Goal: Task Accomplishment & Management: Manage account settings

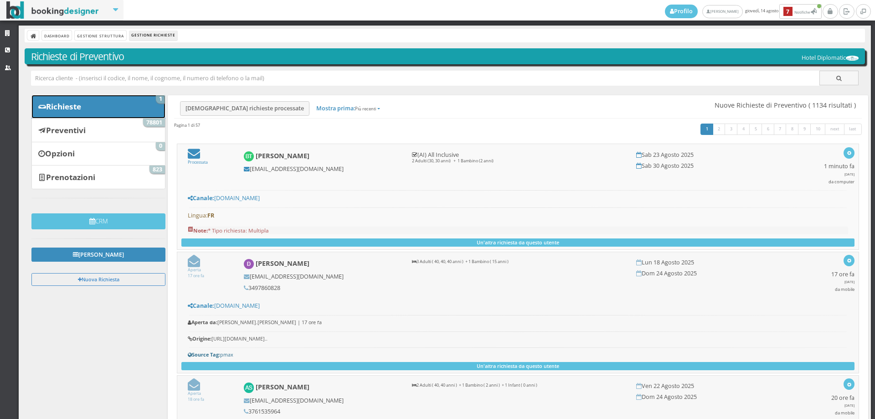
click at [112, 104] on link "Richieste 1" at bounding box center [98, 107] width 134 height 24
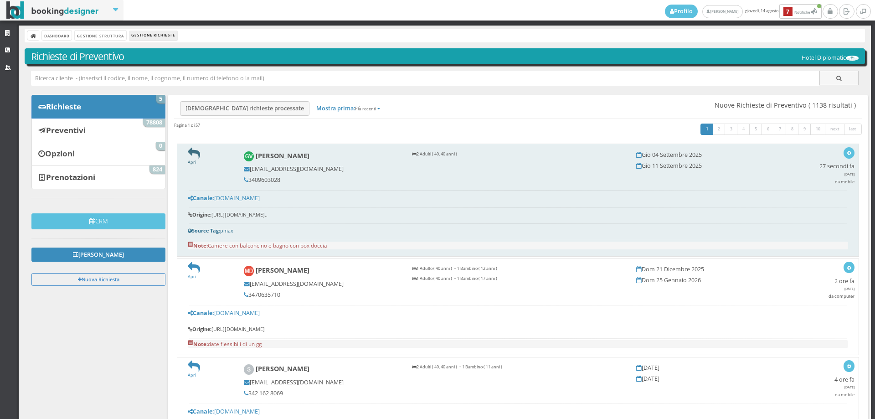
click at [191, 156] on icon at bounding box center [194, 153] width 12 height 12
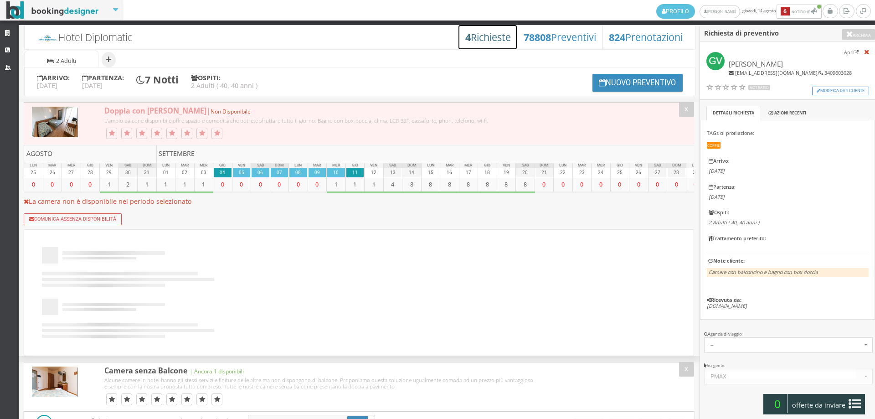
click at [479, 32] on h3 "4 Richieste" at bounding box center [488, 37] width 46 height 12
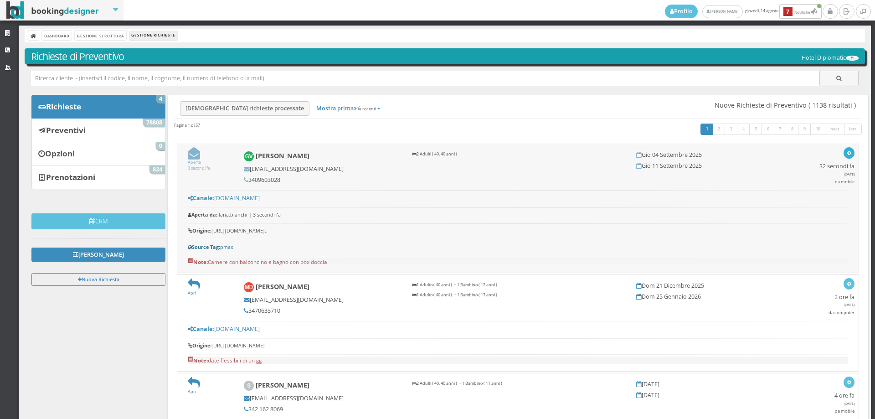
click at [846, 154] on icon "button" at bounding box center [848, 153] width 5 height 5
click at [809, 203] on link "Segna come da leggere" at bounding box center [815, 205] width 77 height 10
click at [116, 36] on link "Gestione Struttura" at bounding box center [100, 36] width 51 height 10
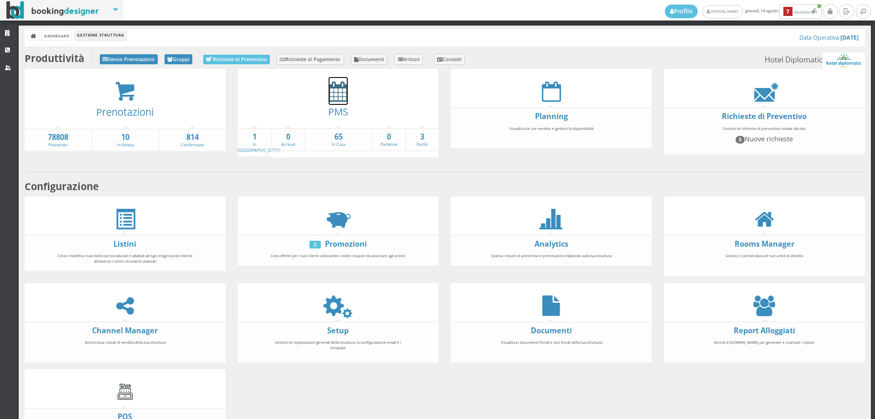
click at [328, 97] on icon at bounding box center [337, 91] width 19 height 21
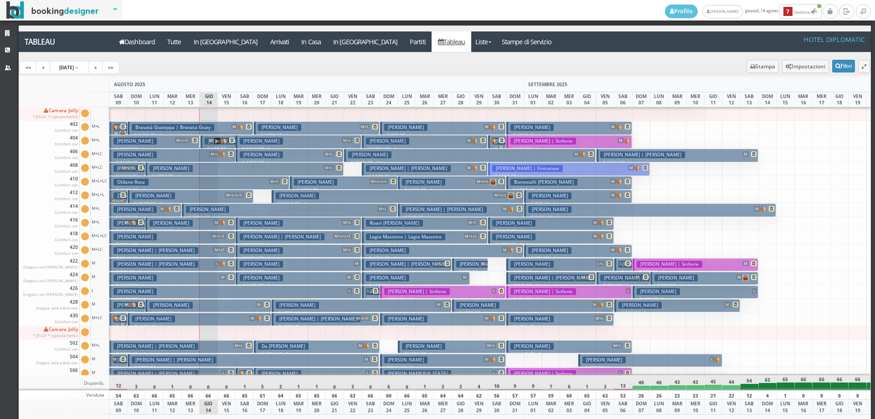
scroll to position [748, 0]
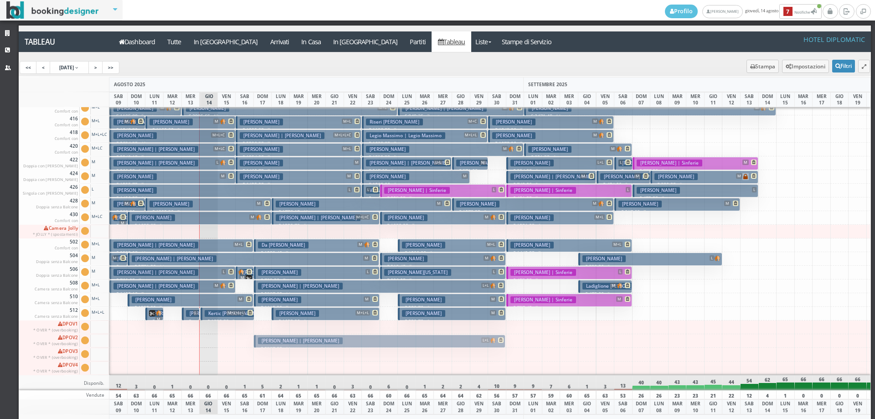
drag, startPoint x: 286, startPoint y: 281, endPoint x: 282, endPoint y: 331, distance: 49.8
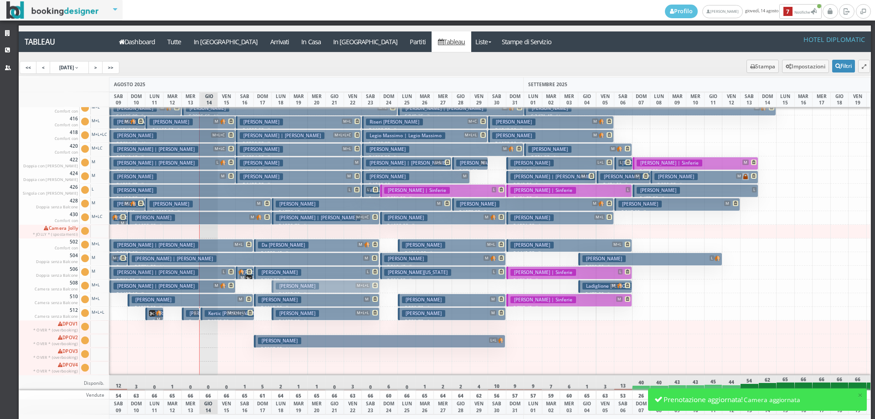
drag, startPoint x: 287, startPoint y: 309, endPoint x: 286, endPoint y: 282, distance: 27.4
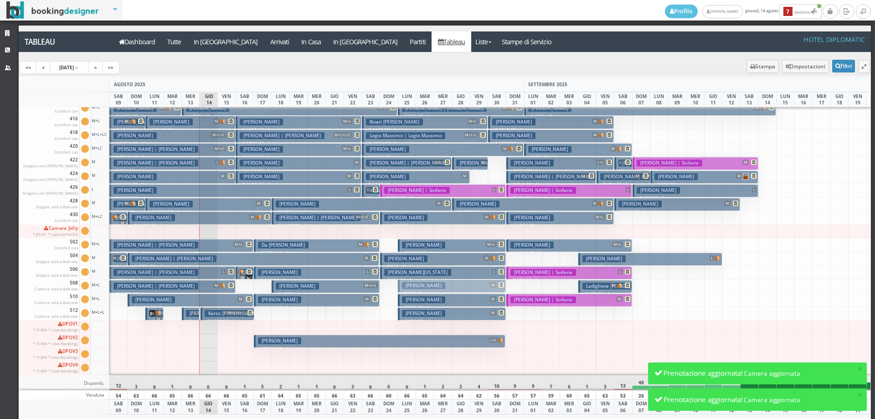
drag, startPoint x: 415, startPoint y: 309, endPoint x: 413, endPoint y: 282, distance: 27.9
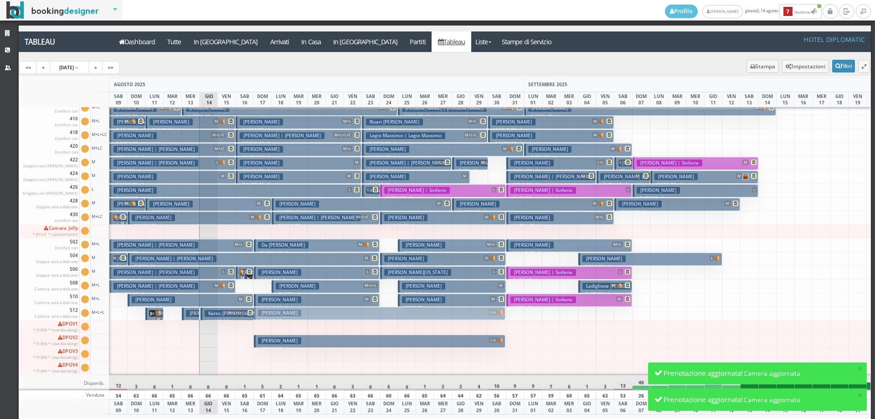
drag, startPoint x: 284, startPoint y: 335, endPoint x: 285, endPoint y: 308, distance: 27.8
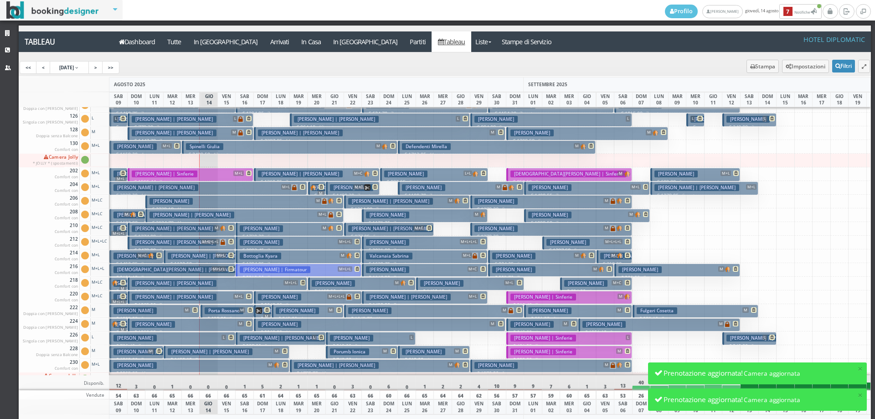
scroll to position [19, 0]
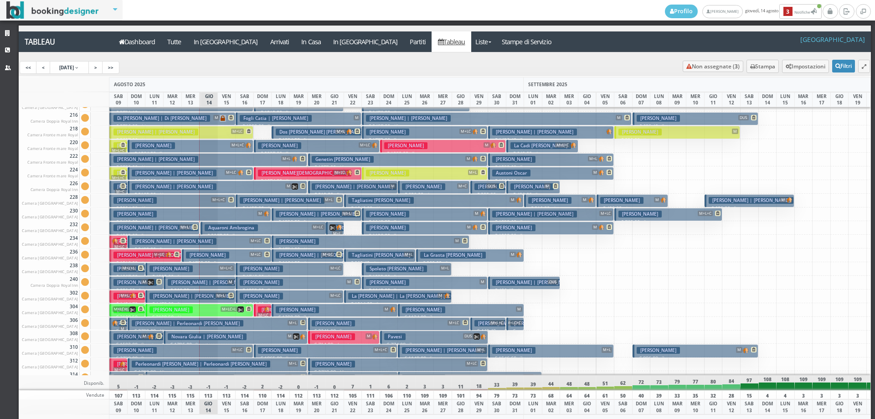
scroll to position [364, 0]
drag, startPoint x: 265, startPoint y: 309, endPoint x: 277, endPoint y: 132, distance: 178.1
click at [277, 132] on div "102 Camera Royal Inn Cam. 102 sporca Segna come pulita Segna come sporca Modifi…" at bounding box center [445, 241] width 852 height 268
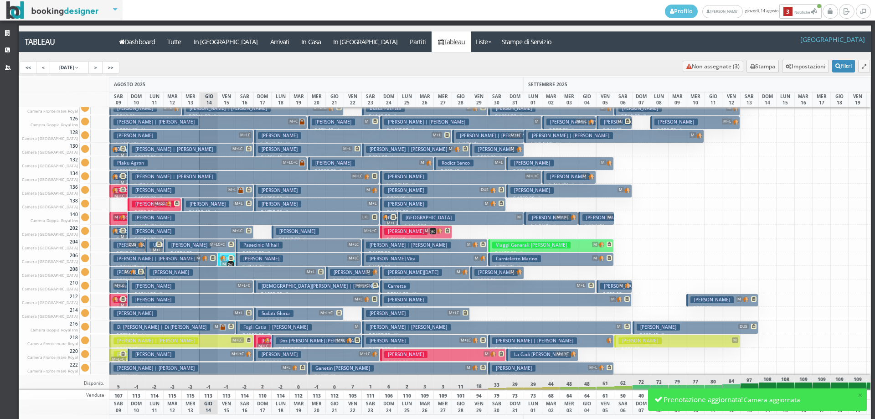
scroll to position [137, 0]
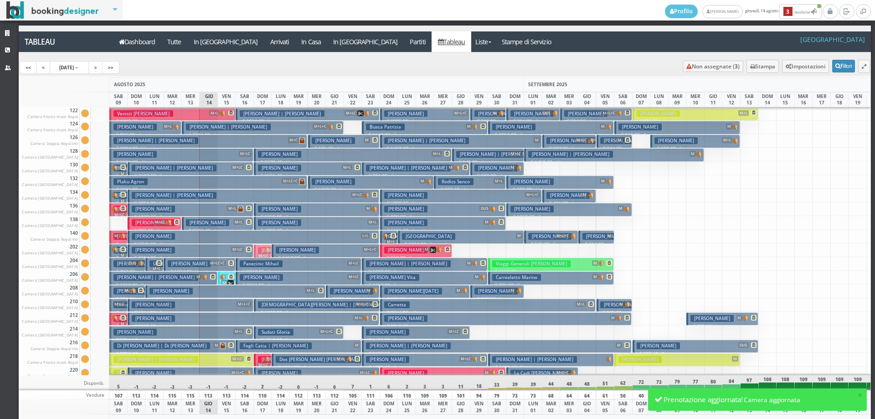
drag, startPoint x: 260, startPoint y: 359, endPoint x: 256, endPoint y: 250, distance: 108.9
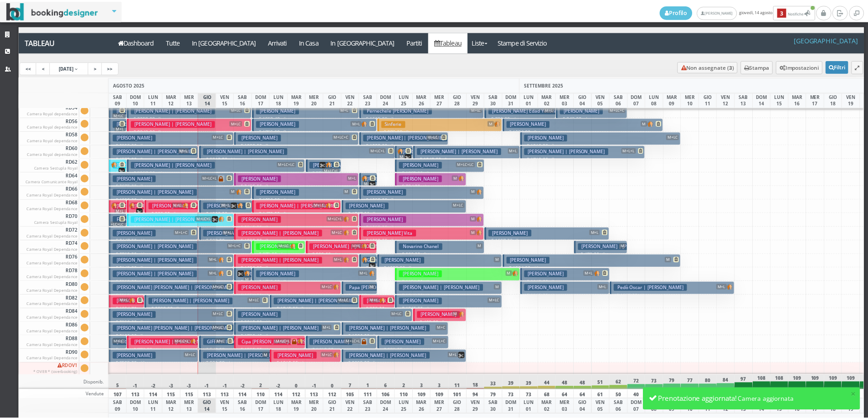
scroll to position [1185, 0]
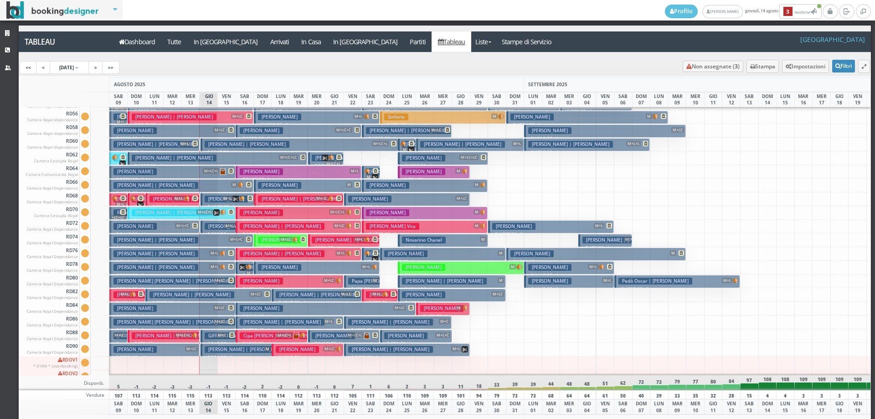
click at [212, 185] on button "Maffeis Sara | Angeloni Giulia M € 1600.00 8 notti 2 Adulti" at bounding box center [181, 185] width 144 height 13
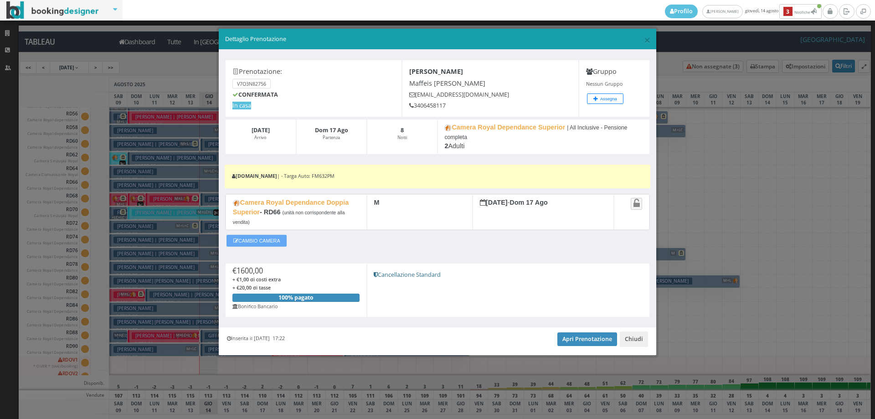
click at [280, 242] on button "CAMBIO CAMERA" at bounding box center [256, 241] width 60 height 12
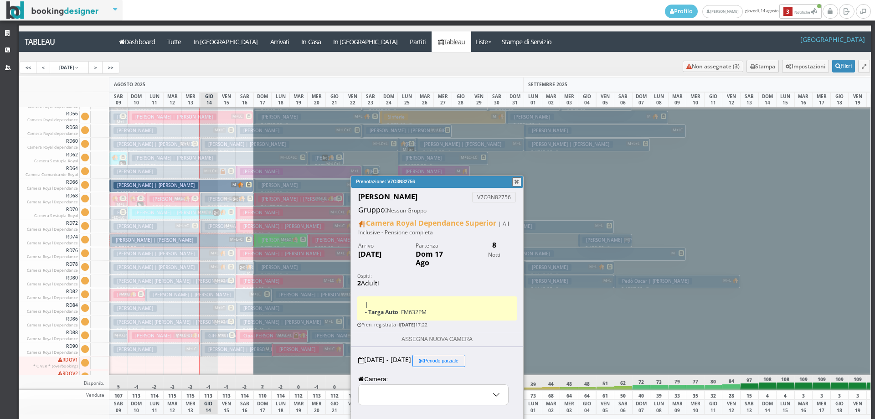
select select "11938"
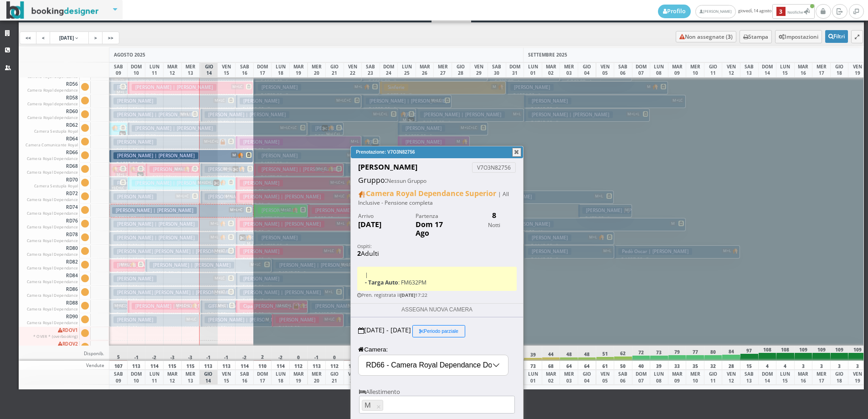
scroll to position [56, 0]
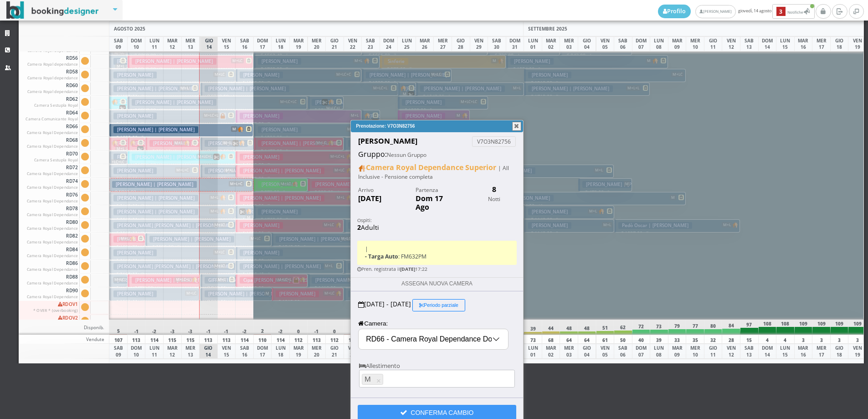
click at [403, 329] on input "RD66 - Camera Royal Dependance Doppia Superior" at bounding box center [433, 339] width 149 height 20
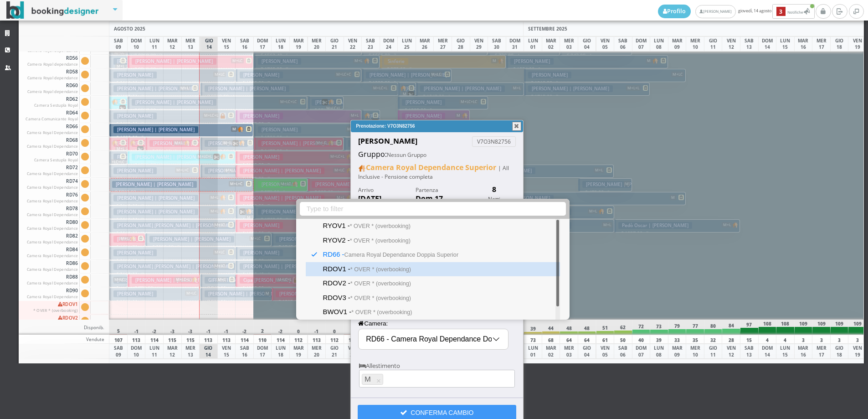
click at [391, 271] on small "* OVER * (overbooking)" at bounding box center [380, 269] width 61 height 6
type input "RDOV1 - * OVER * (overbooking)"
select select "11951"
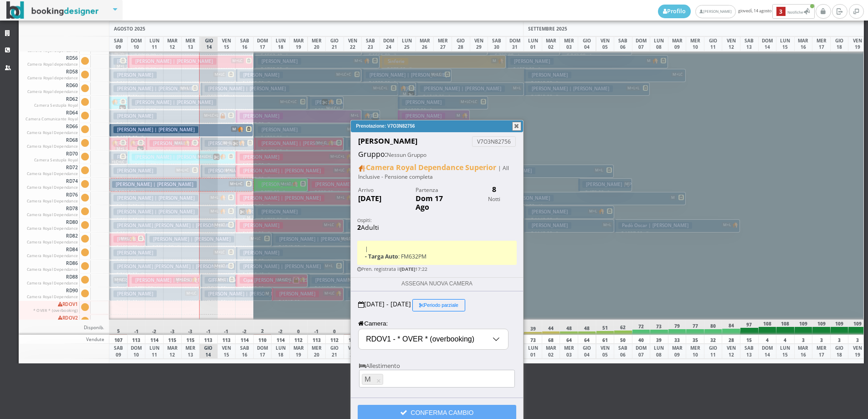
click at [394, 406] on button "CONFERMA CAMBIO" at bounding box center [437, 412] width 159 height 15
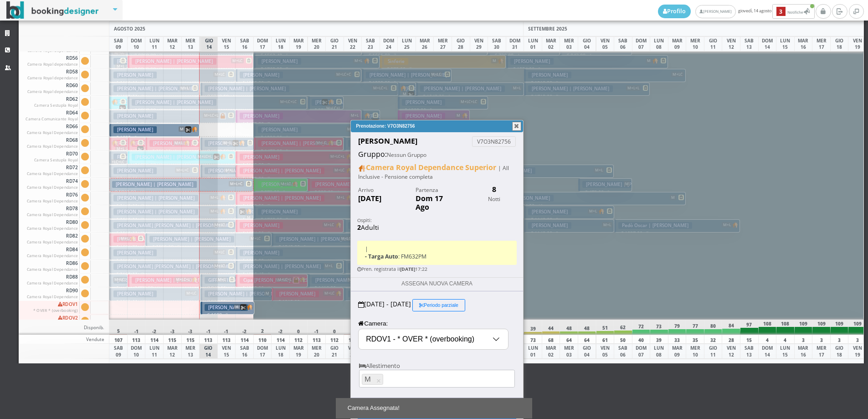
click at [516, 127] on button "button" at bounding box center [516, 126] width 9 height 9
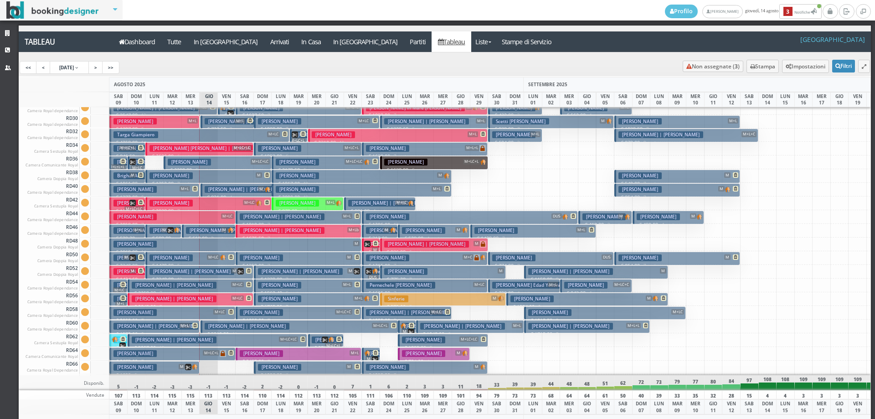
scroll to position [1003, 0]
click at [210, 122] on h3 "Cecconi Jacopo | Mazzoli Agnese" at bounding box center [247, 121] width 85 height 7
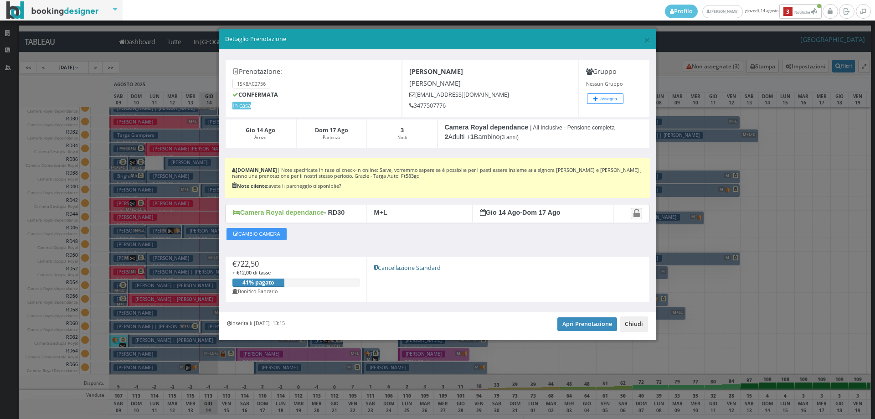
click at [631, 324] on button "Chiudi" at bounding box center [634, 323] width 28 height 15
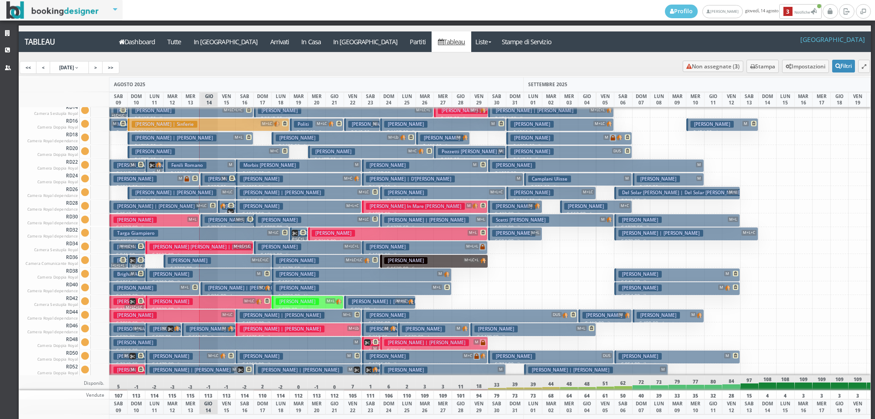
scroll to position [843, 0]
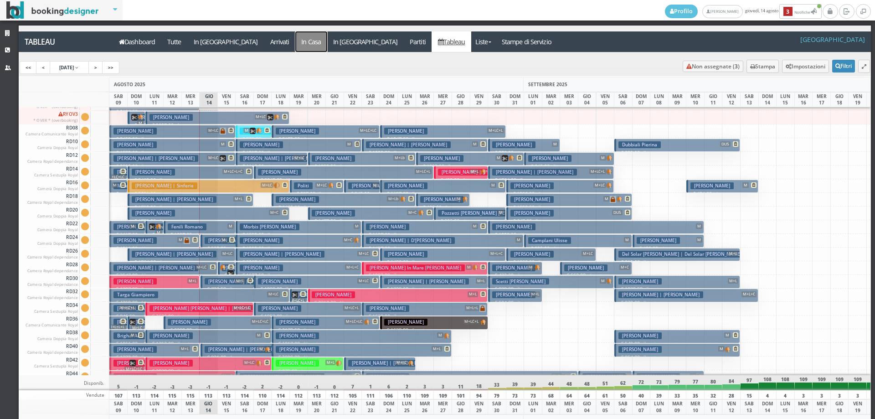
drag, startPoint x: 269, startPoint y: 38, endPoint x: 274, endPoint y: 40, distance: 4.8
click at [295, 39] on a=pms-instay-reservations"] "In Casa" at bounding box center [311, 41] width 32 height 21
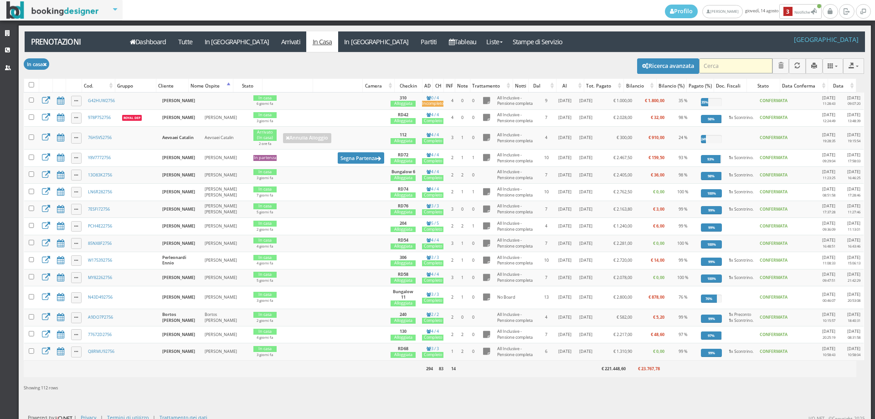
click at [721, 71] on input "search" at bounding box center [735, 65] width 73 height 15
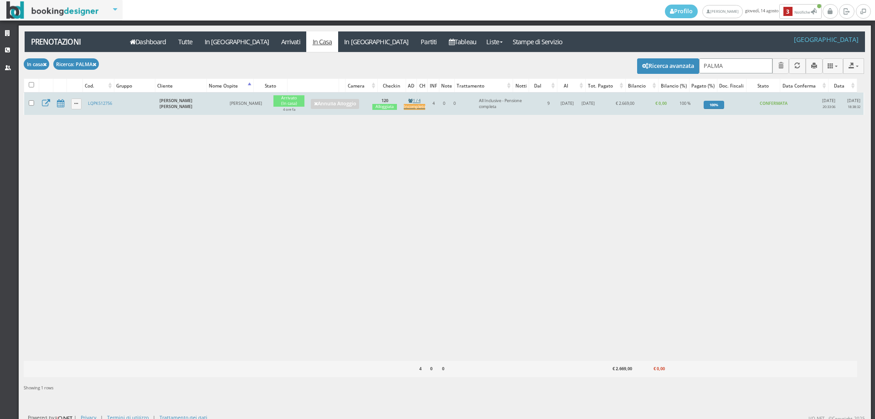
type input "PALMA"
click at [406, 107] on div "Incompleto" at bounding box center [414, 107] width 21 height 6
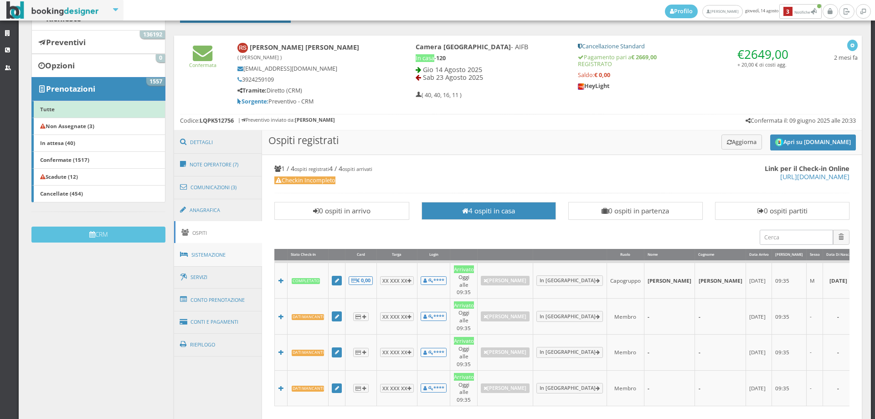
scroll to position [202, 0]
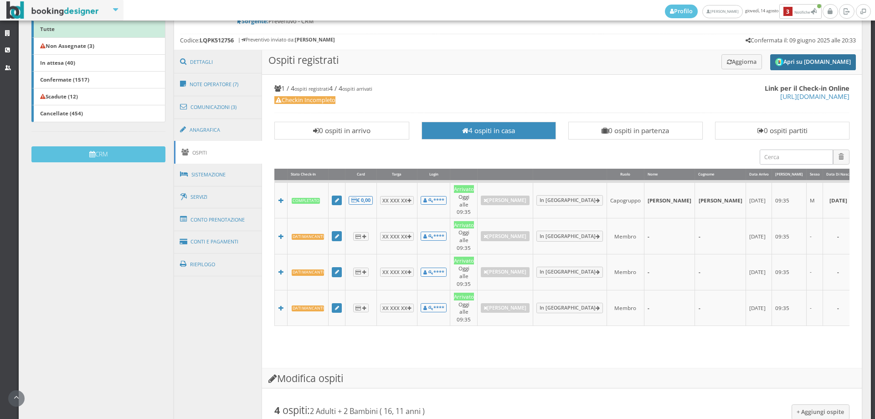
click at [792, 62] on button "Apri su [DOMAIN_NAME]" at bounding box center [813, 62] width 86 height 16
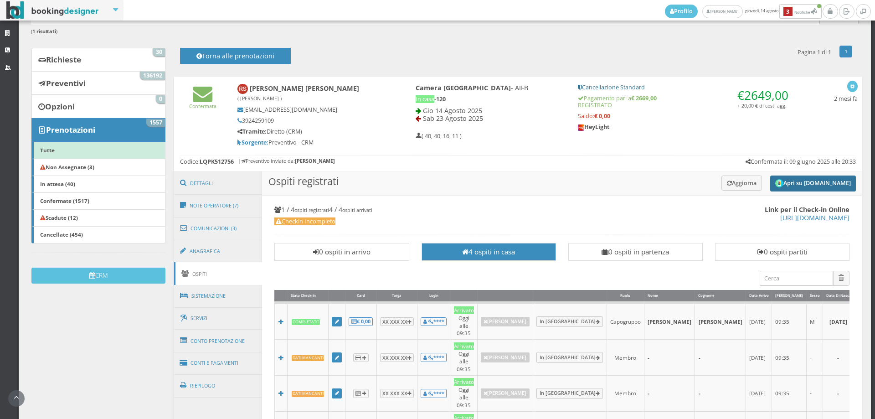
scroll to position [51, 0]
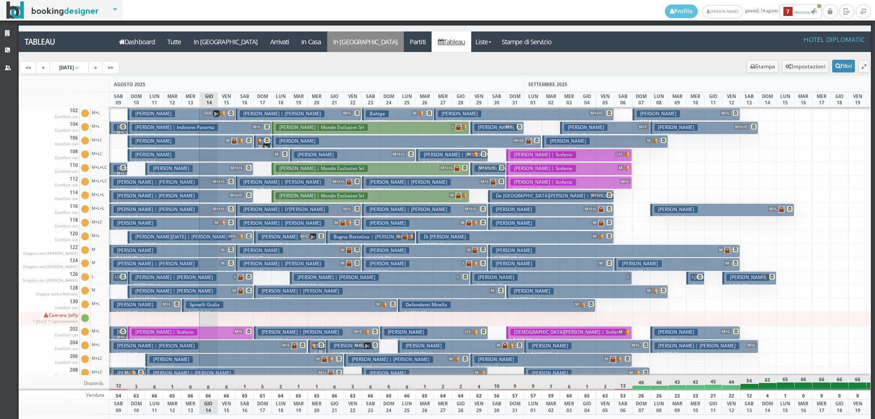
scroll to position [19, 0]
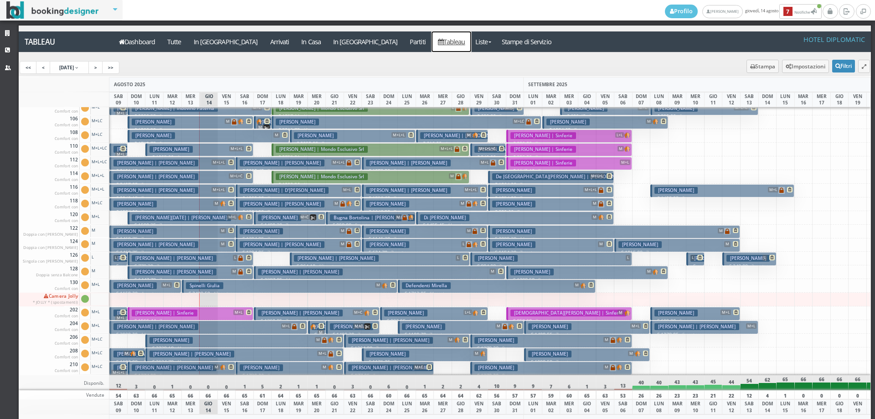
click at [431, 42] on link "Tableau" at bounding box center [451, 41] width 40 height 21
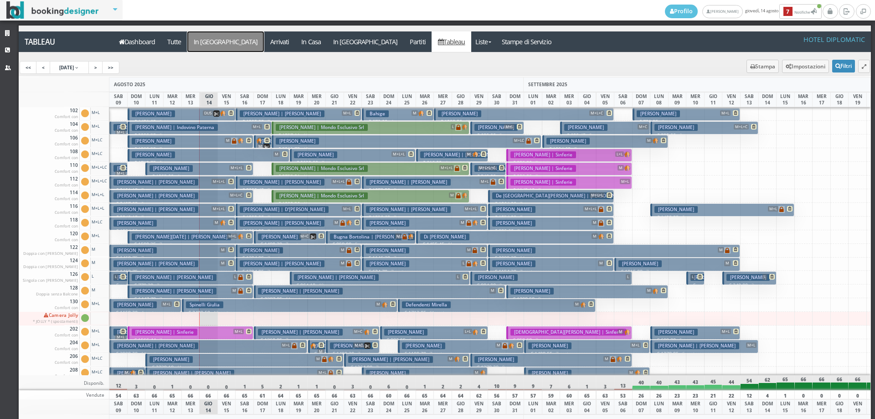
click at [211, 45] on a=pms-arrival-reservations"] "In [GEOGRAPHIC_DATA]" at bounding box center [225, 41] width 77 height 21
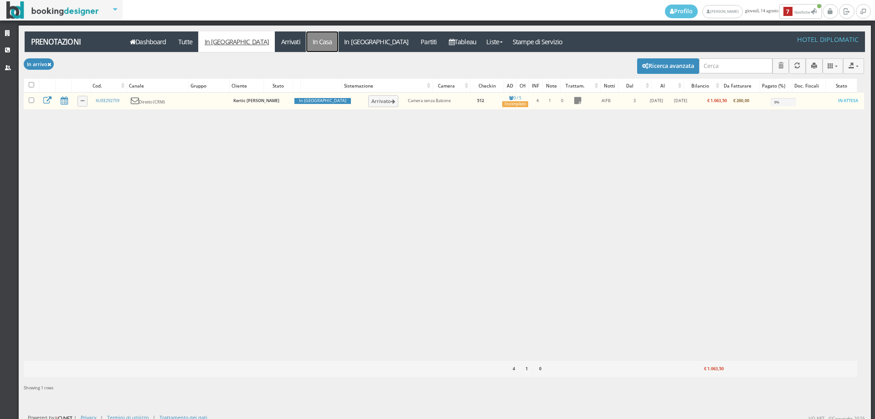
click at [306, 42] on link "In Casa" at bounding box center [322, 41] width 32 height 21
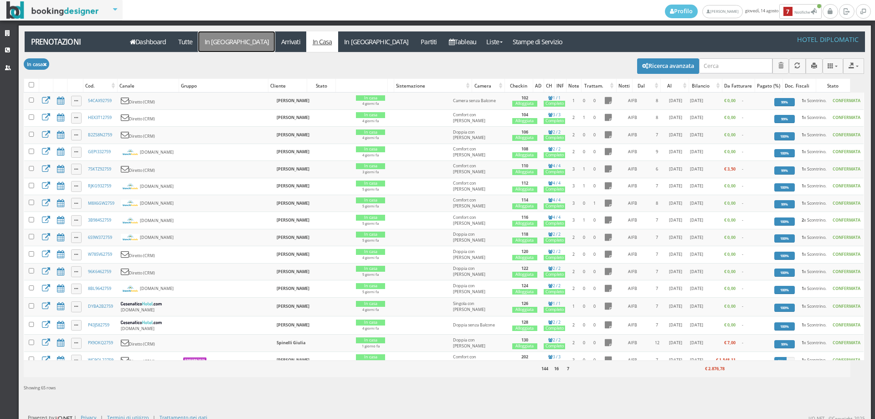
click at [230, 45] on link "In [GEOGRAPHIC_DATA]" at bounding box center [236, 41] width 77 height 21
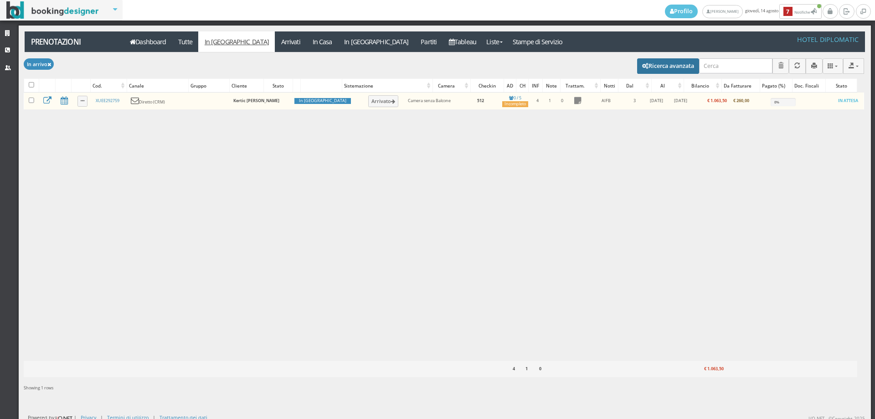
click at [673, 66] on button "Ricerca avanzata" at bounding box center [668, 65] width 62 height 15
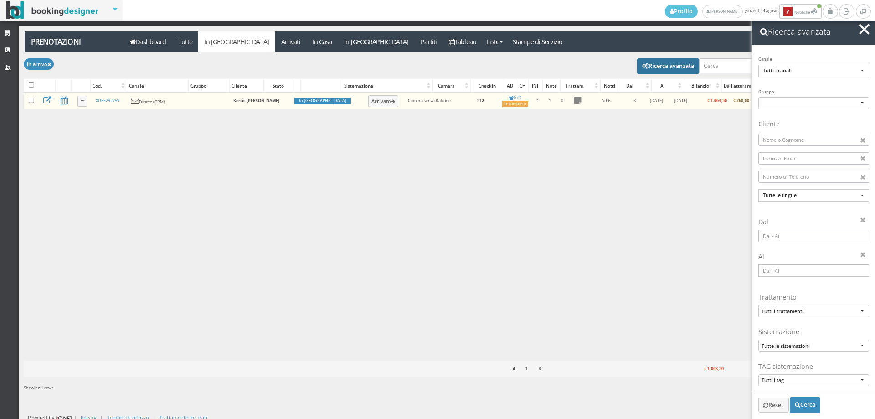
click at [819, 237] on input at bounding box center [813, 236] width 111 height 12
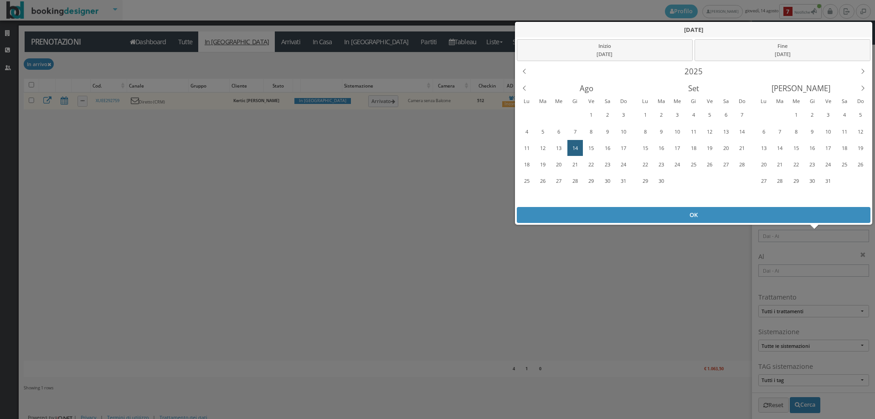
click at [593, 144] on div "15" at bounding box center [591, 148] width 14 height 15
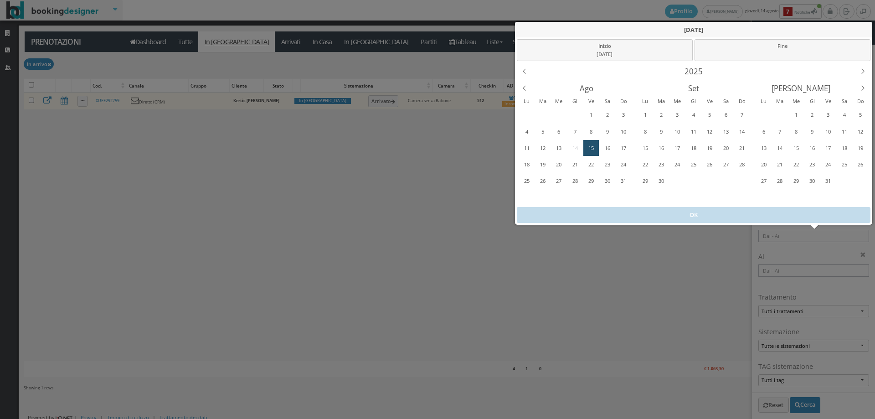
click at [593, 144] on div "15" at bounding box center [591, 148] width 14 height 15
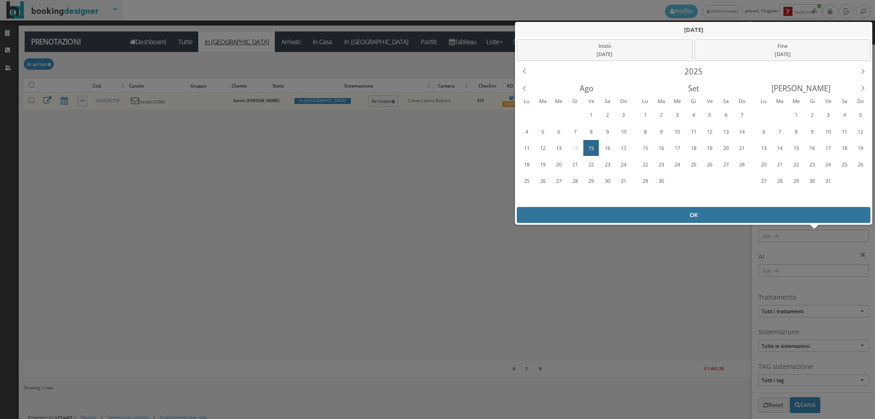
click at [681, 215] on div "OK" at bounding box center [694, 215] width 354 height 16
type input "15/08/2025 - 15/08/2025"
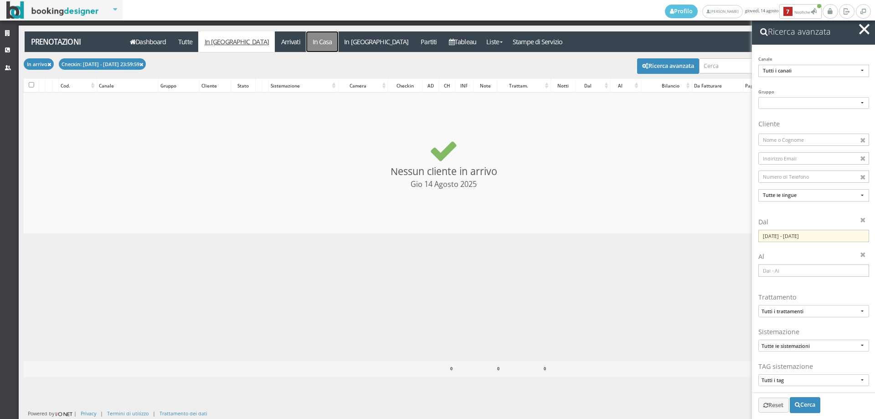
click at [306, 43] on link "In Casa" at bounding box center [322, 41] width 32 height 21
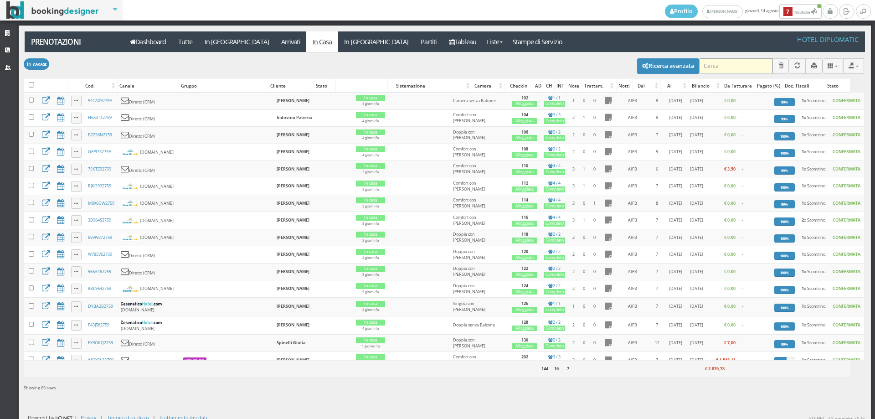
click at [704, 62] on input "search" at bounding box center [735, 65] width 73 height 15
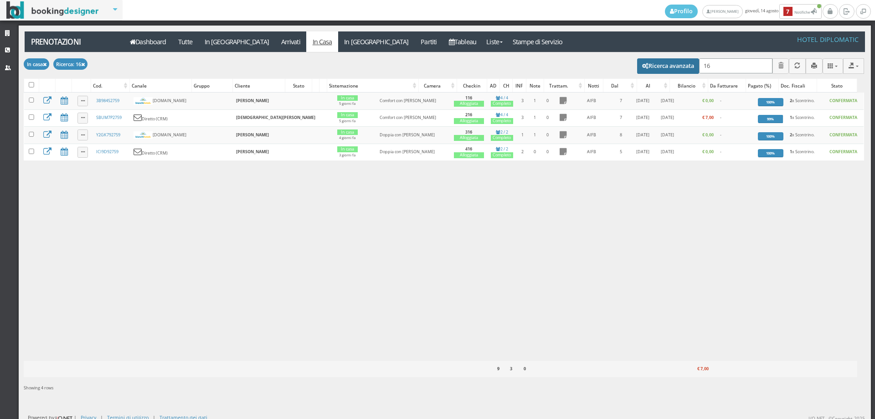
type input "16"
click at [655, 69] on button "Ricerca avanzata" at bounding box center [668, 65] width 62 height 15
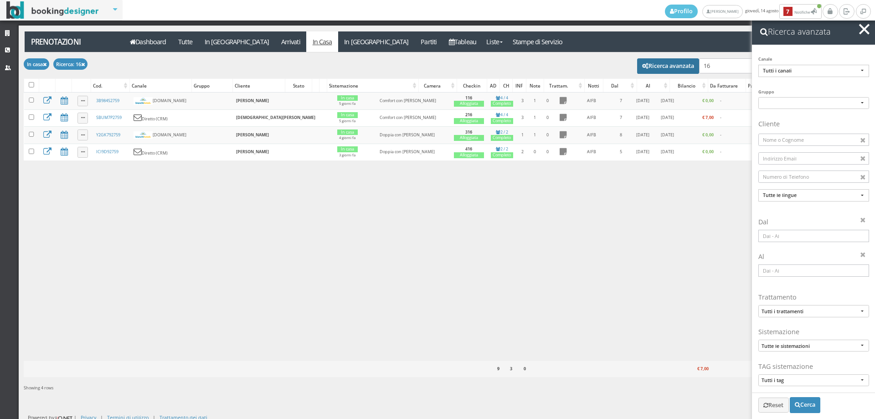
click at [818, 237] on input at bounding box center [813, 236] width 111 height 12
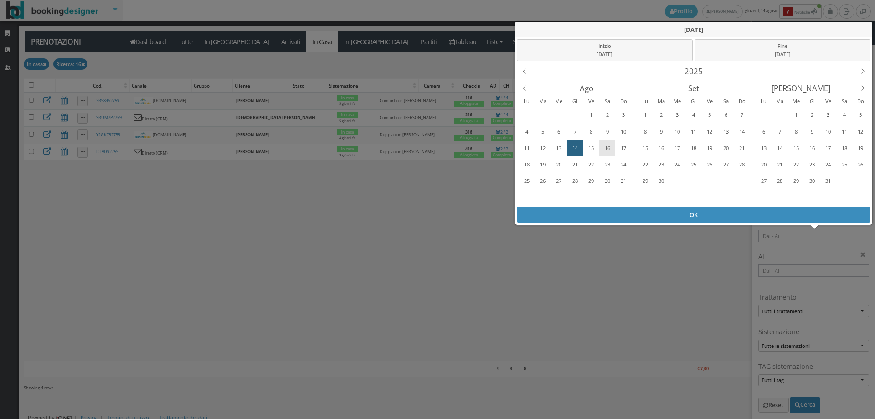
click at [610, 145] on div "16" at bounding box center [607, 148] width 14 height 15
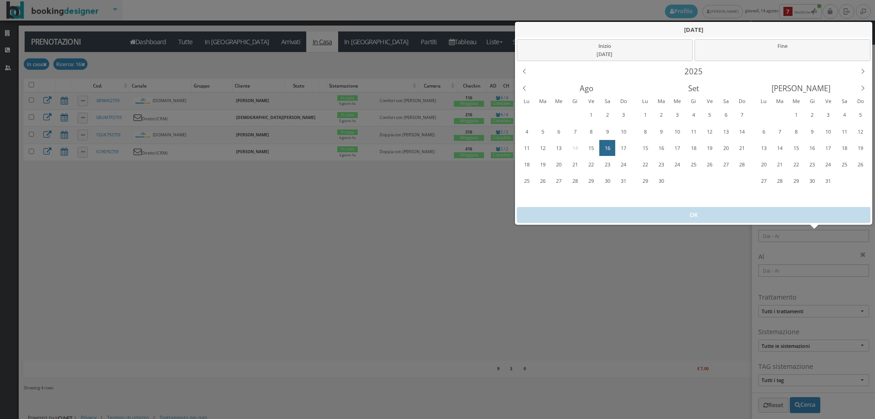
click at [610, 145] on div "16" at bounding box center [607, 148] width 14 height 15
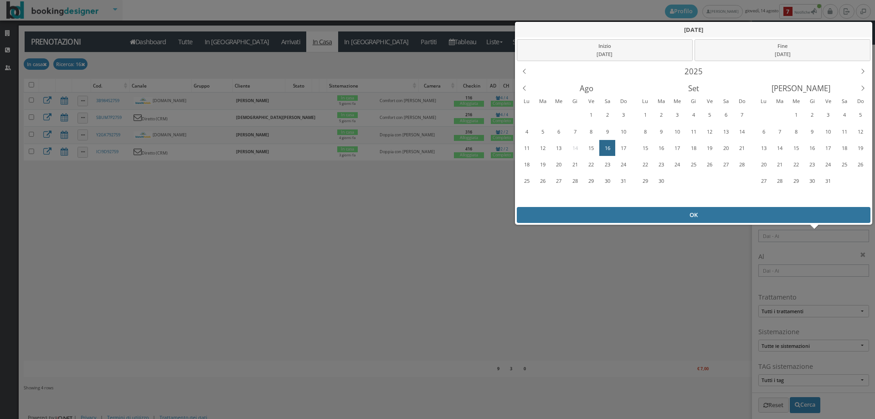
click at [641, 213] on div "OK" at bounding box center [694, 215] width 354 height 16
type input "16/08/2025 - 16/08/2025"
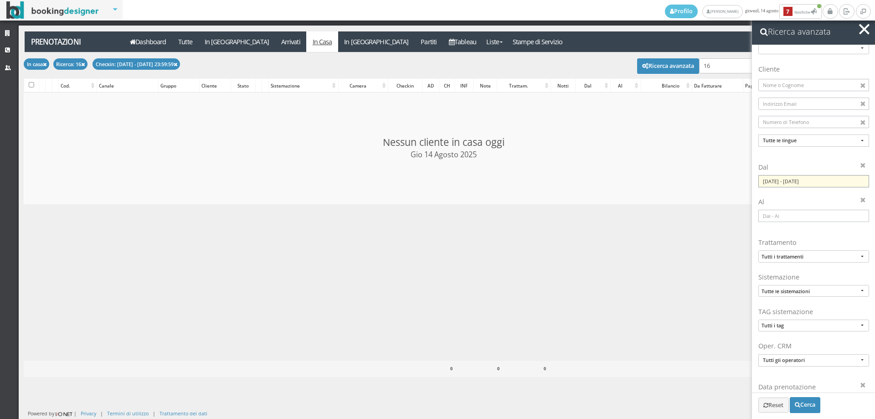
scroll to position [96, 0]
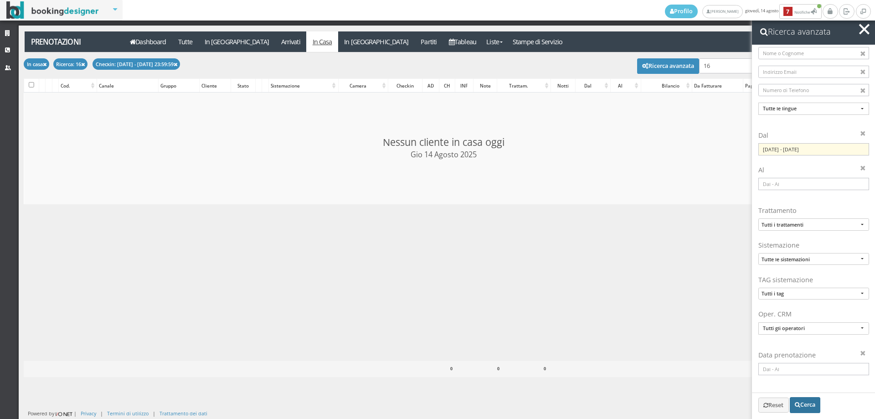
click at [813, 409] on button "Cerca" at bounding box center [804, 404] width 31 height 15
checkbox input "false"
click at [853, 35] on h2 "Ricerca avanzata" at bounding box center [813, 32] width 123 height 26
click at [864, 28] on span "button" at bounding box center [864, 29] width 10 height 10
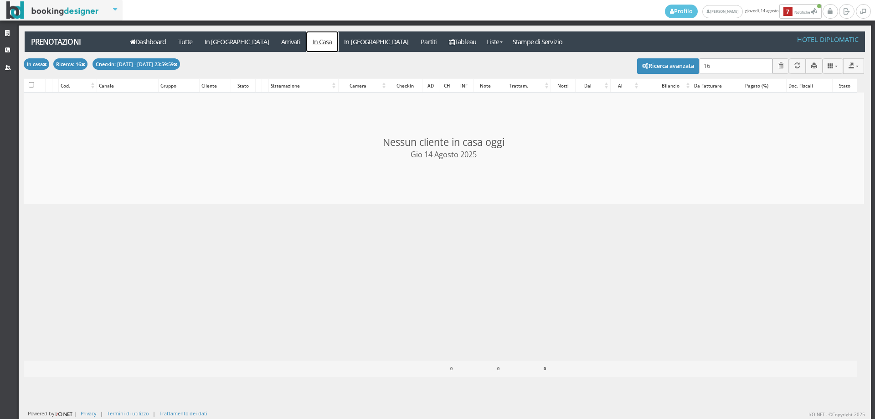
click at [306, 42] on link "In Casa" at bounding box center [322, 41] width 32 height 21
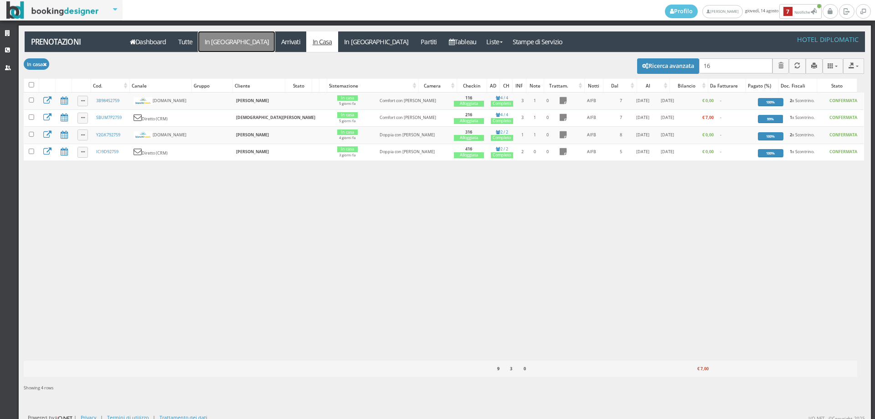
click at [222, 44] on link "In [GEOGRAPHIC_DATA]" at bounding box center [236, 41] width 77 height 21
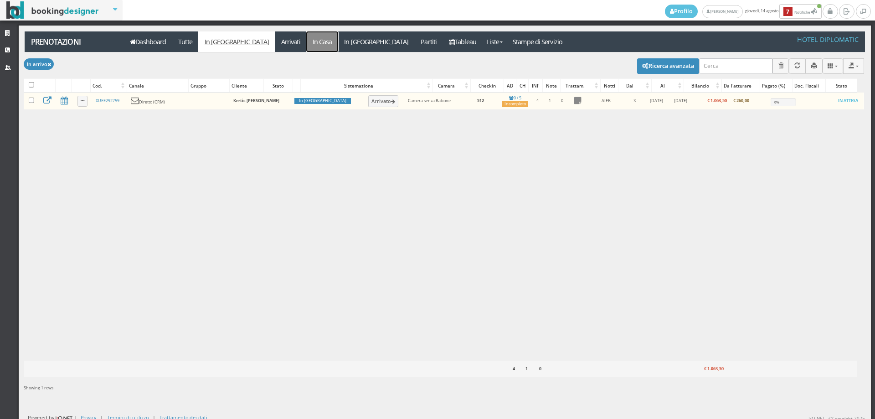
click at [306, 42] on link "In Casa" at bounding box center [322, 41] width 32 height 21
